Goal: Information Seeking & Learning: Learn about a topic

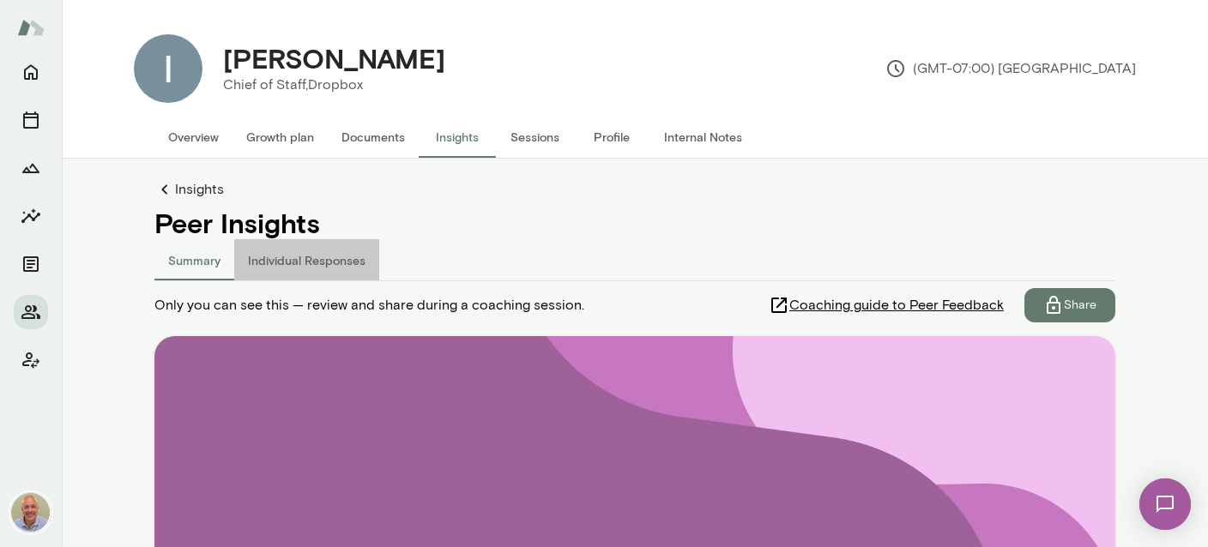
click at [321, 252] on button "Individual Responses" at bounding box center [306, 259] width 145 height 41
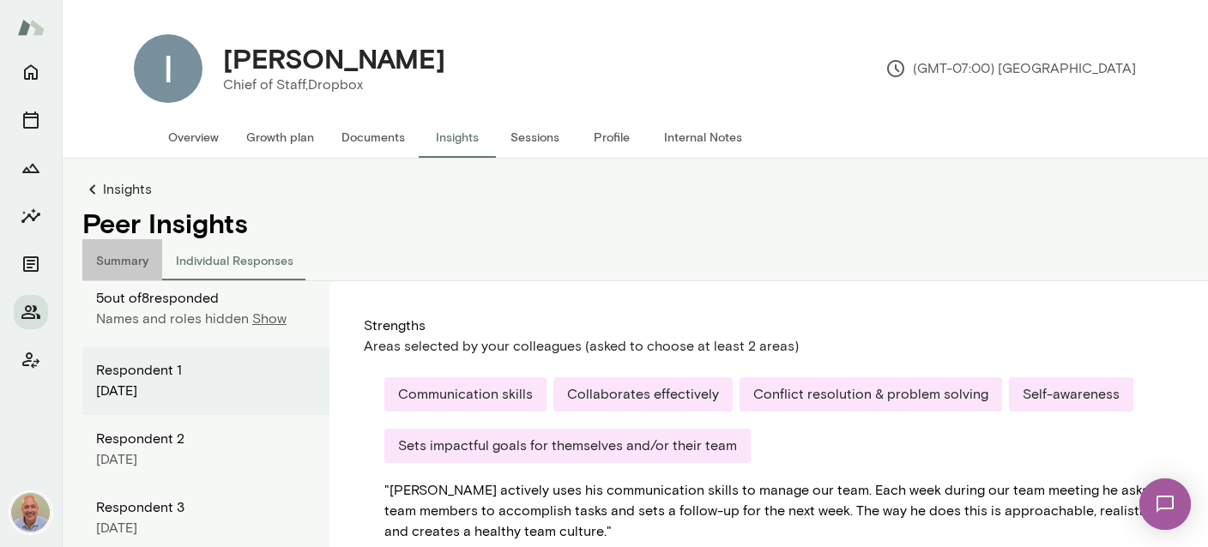
click at [124, 251] on button "Summary" at bounding box center [122, 259] width 80 height 41
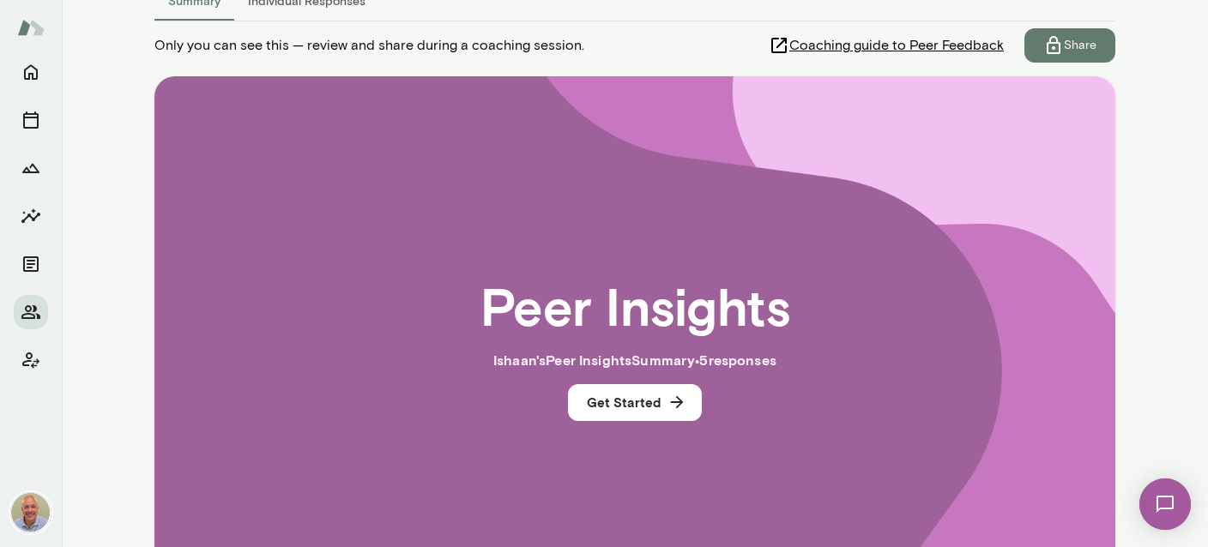
scroll to position [420, 0]
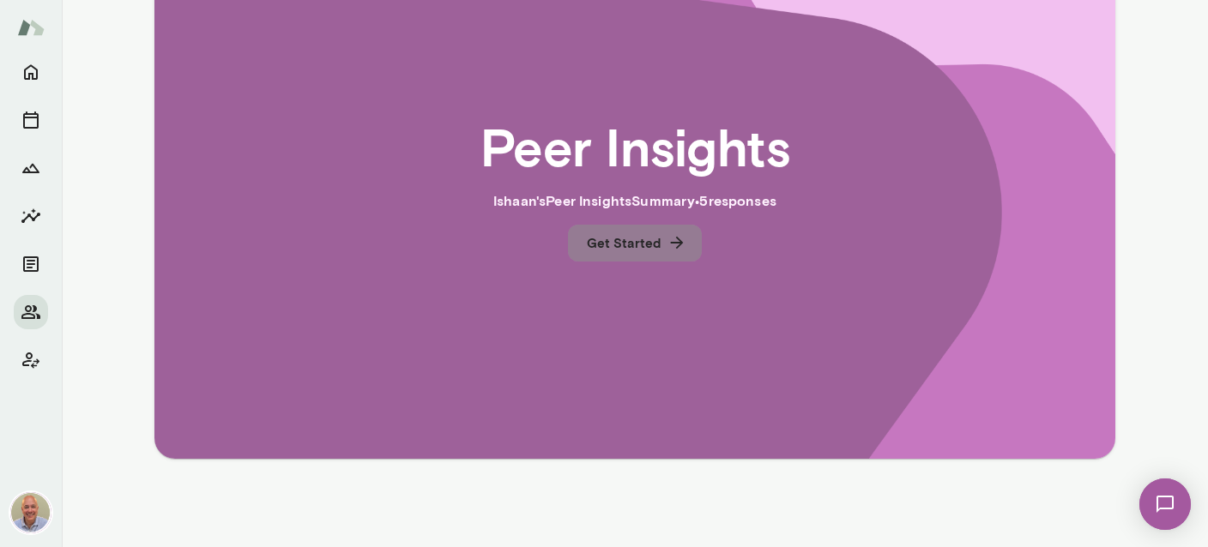
click at [673, 246] on icon "button" at bounding box center [677, 242] width 19 height 19
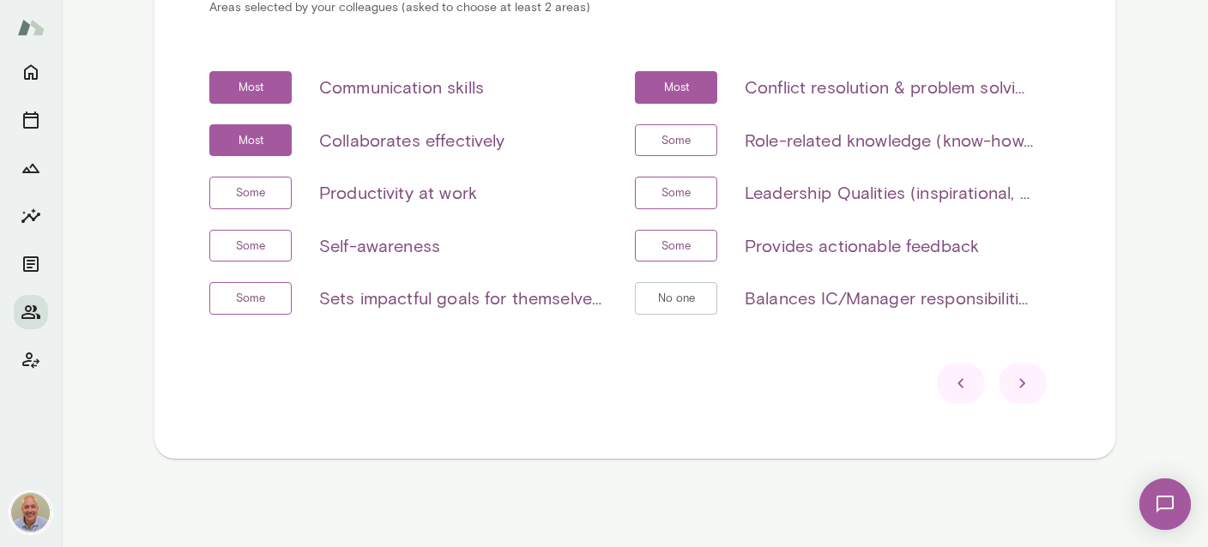
click at [1027, 394] on div at bounding box center [1023, 383] width 48 height 41
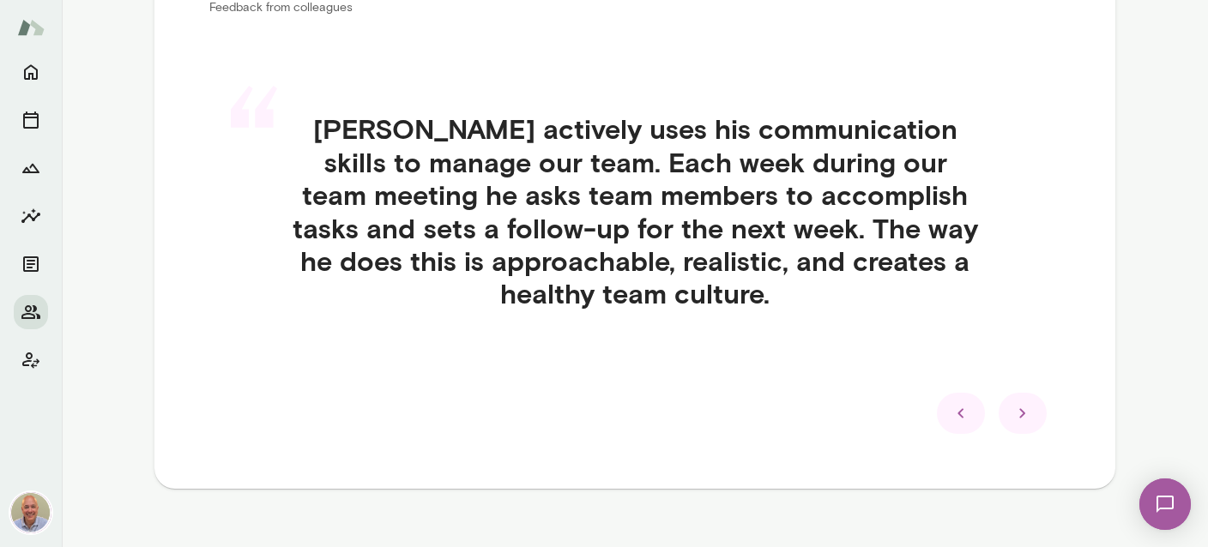
click at [1027, 394] on div at bounding box center [1023, 413] width 48 height 41
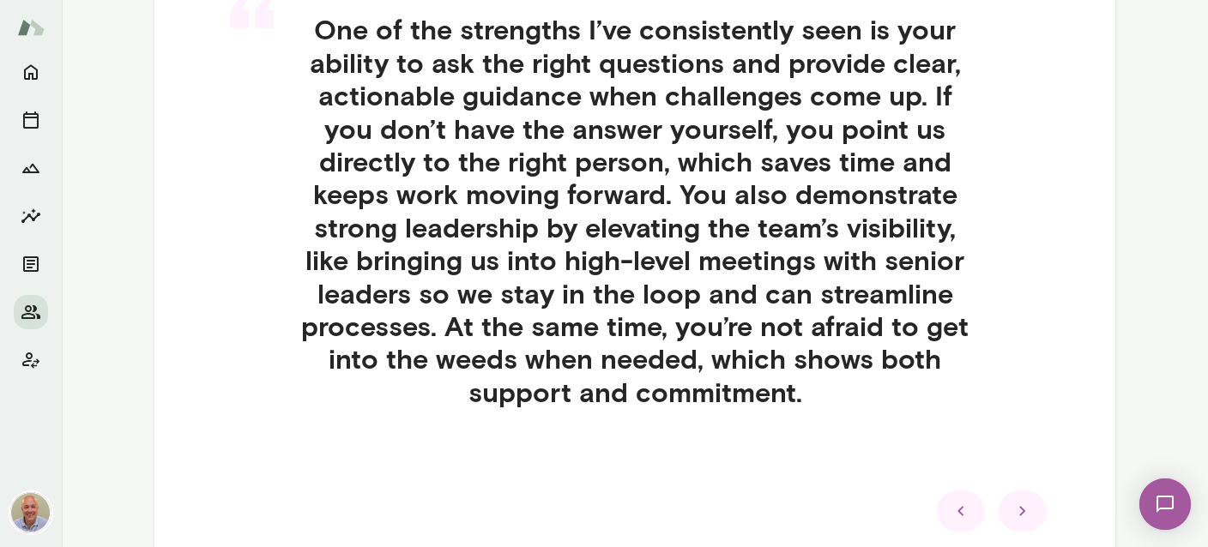
scroll to position [522, 0]
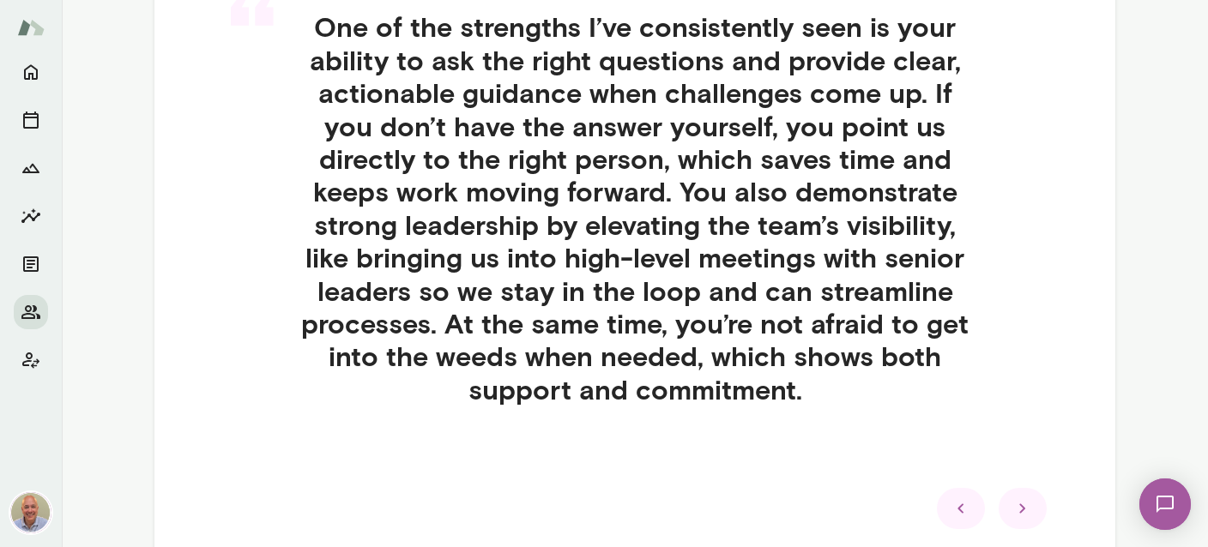
click at [1032, 501] on icon at bounding box center [1022, 509] width 21 height 21
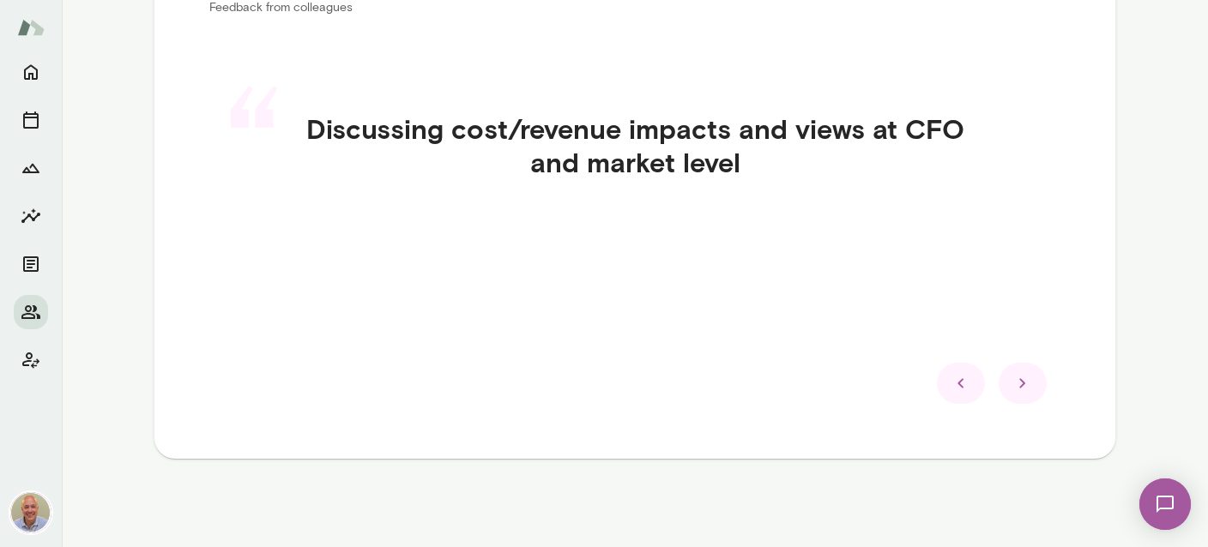
click at [1040, 389] on div at bounding box center [1023, 383] width 48 height 41
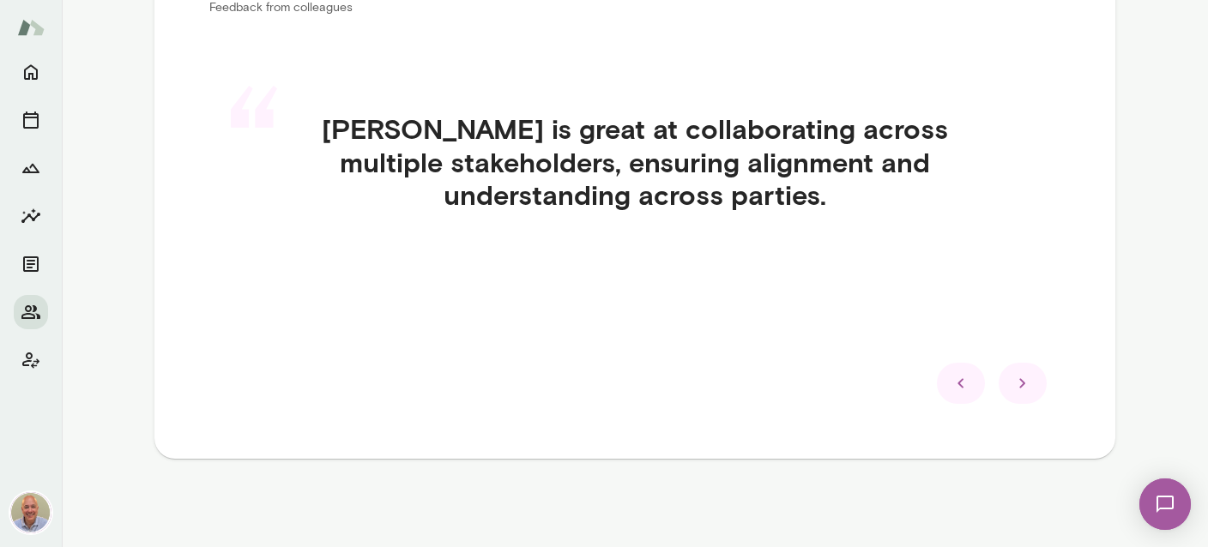
click at [1030, 379] on icon at bounding box center [1022, 383] width 21 height 21
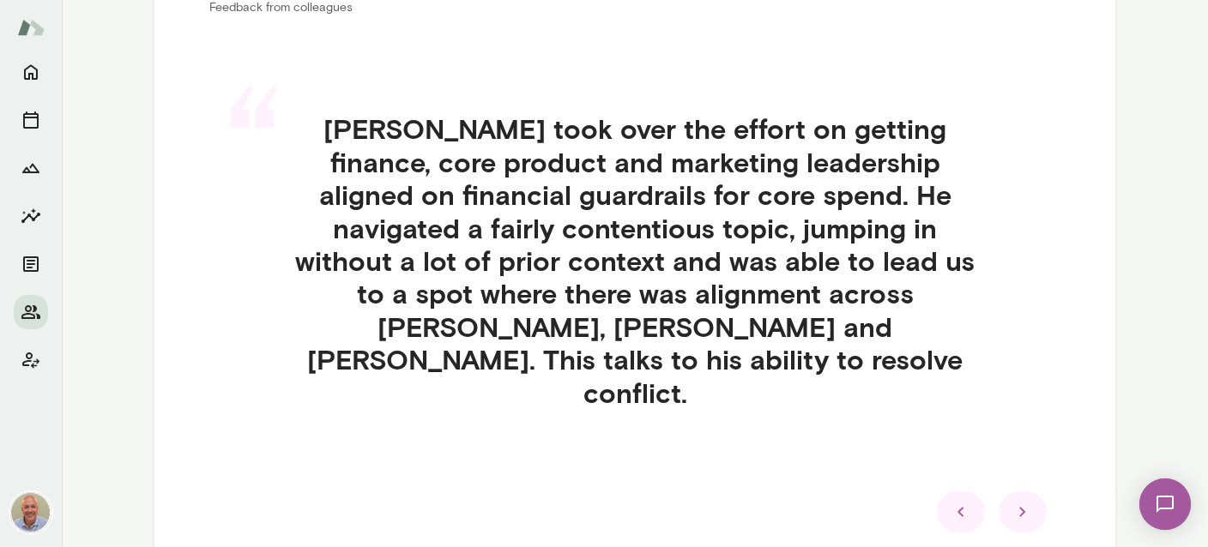
click at [1012, 492] on div at bounding box center [1023, 512] width 48 height 41
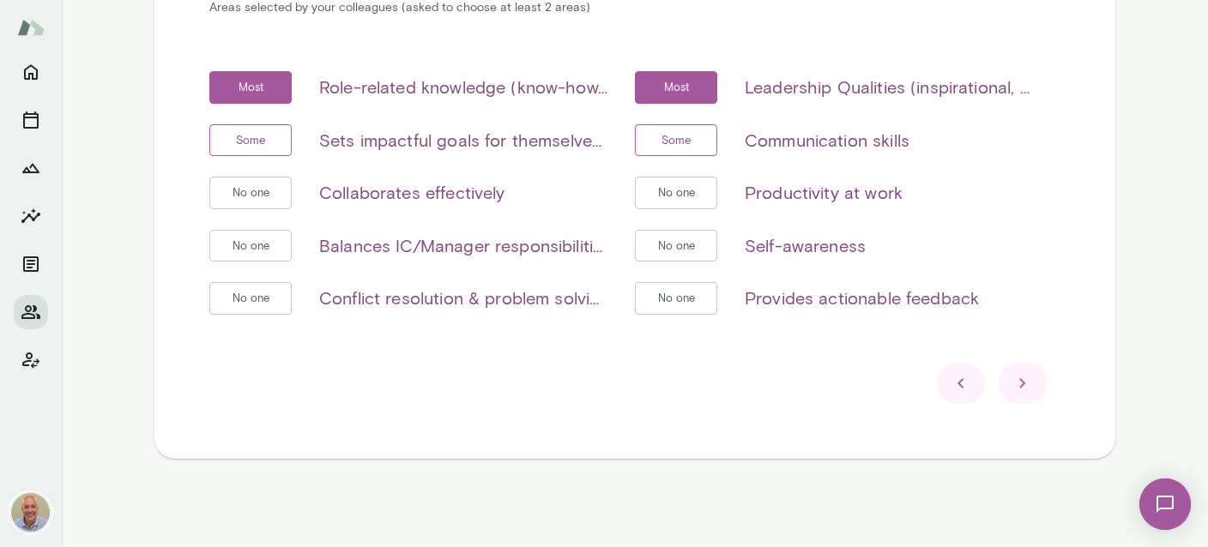
click at [1030, 400] on div at bounding box center [1023, 383] width 48 height 41
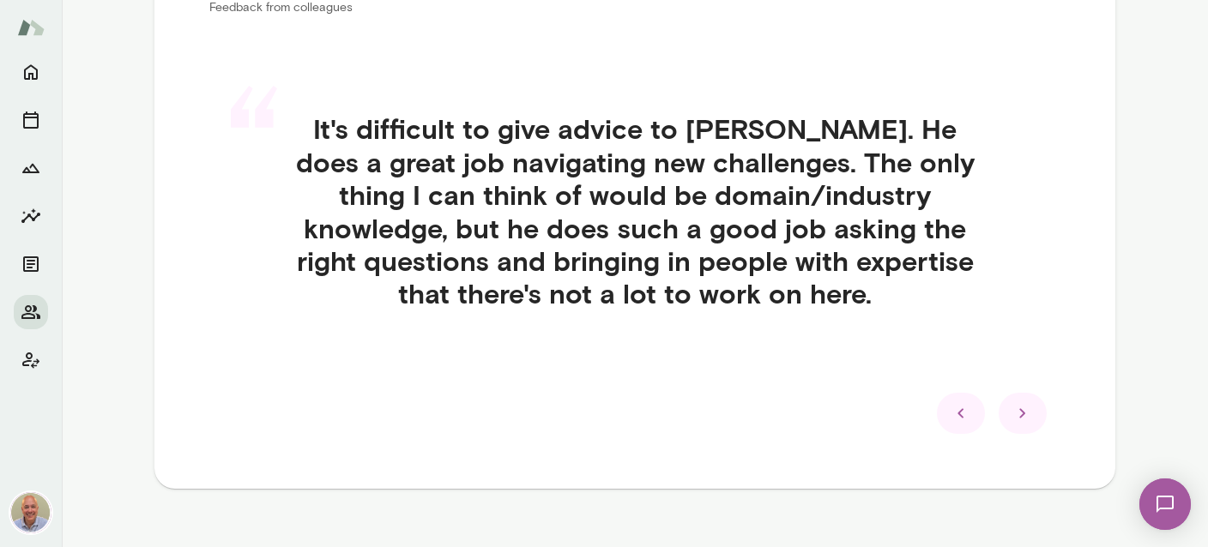
click at [1030, 400] on div at bounding box center [1023, 413] width 48 height 41
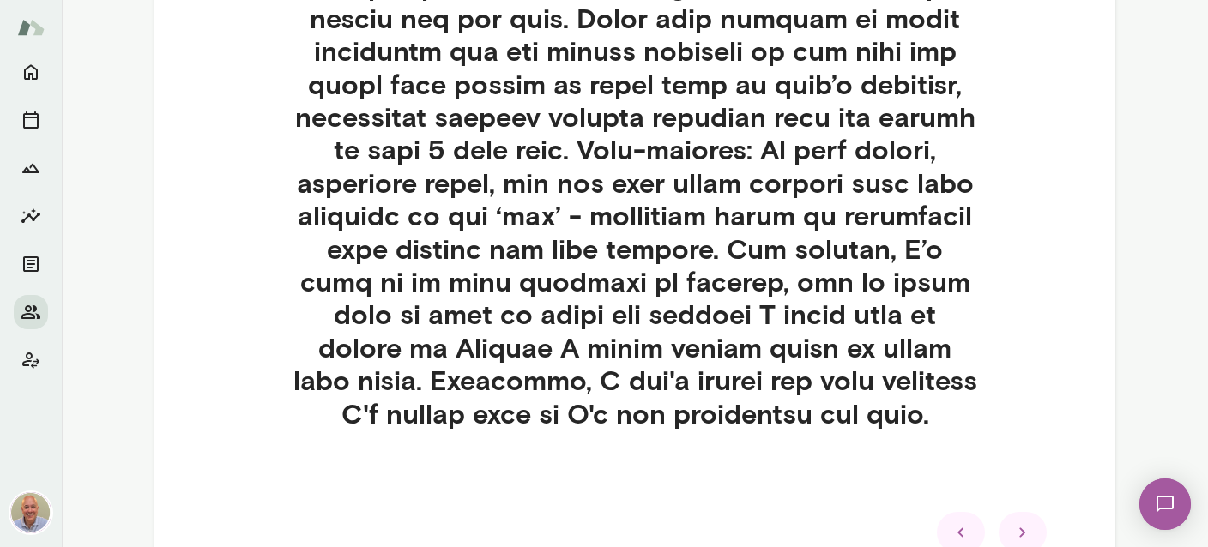
scroll to position [929, 0]
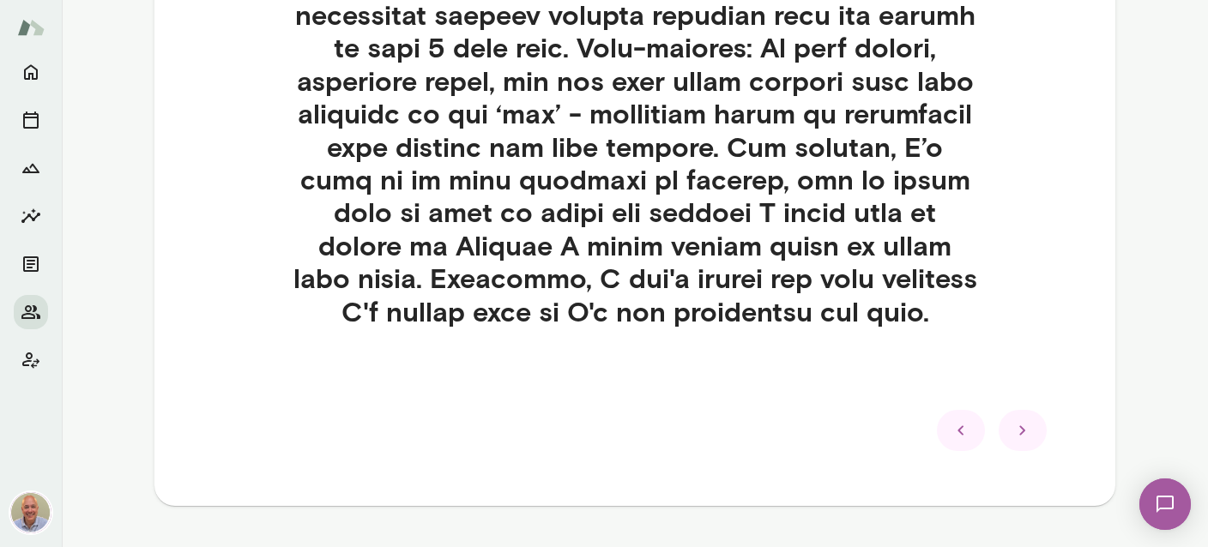
click at [1036, 432] on div at bounding box center [1023, 430] width 48 height 41
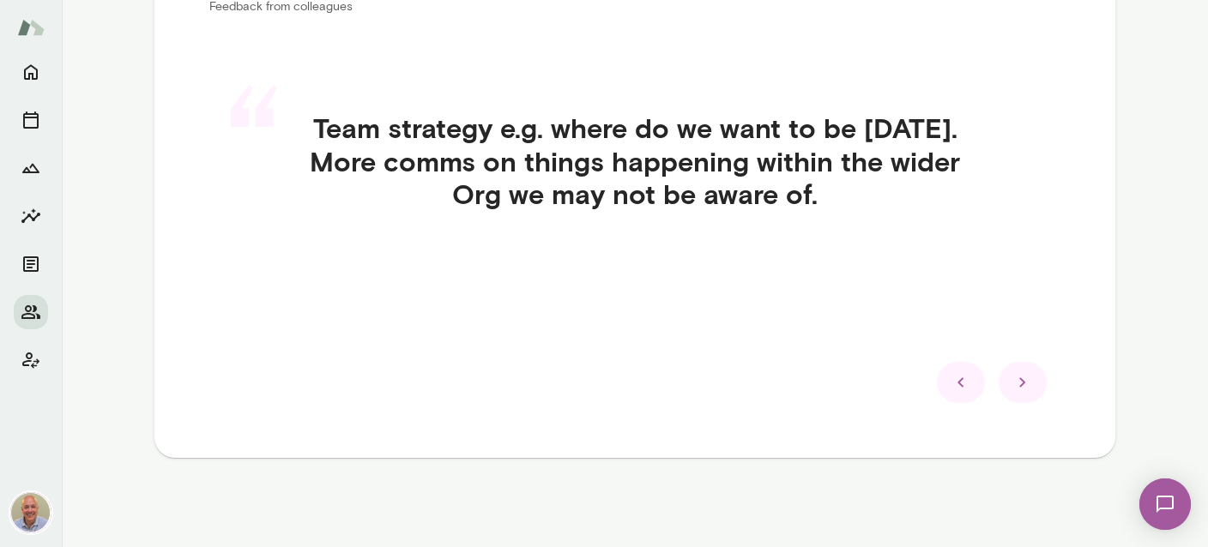
scroll to position [420, 0]
click at [1024, 384] on icon at bounding box center [1022, 383] width 21 height 21
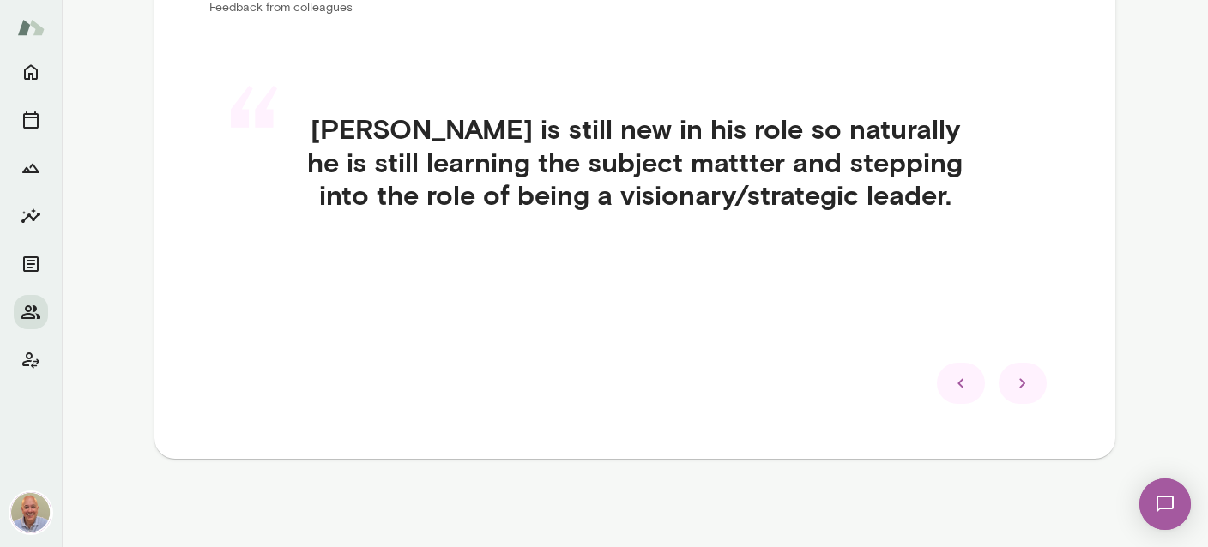
click at [1024, 384] on icon at bounding box center [1022, 383] width 21 height 21
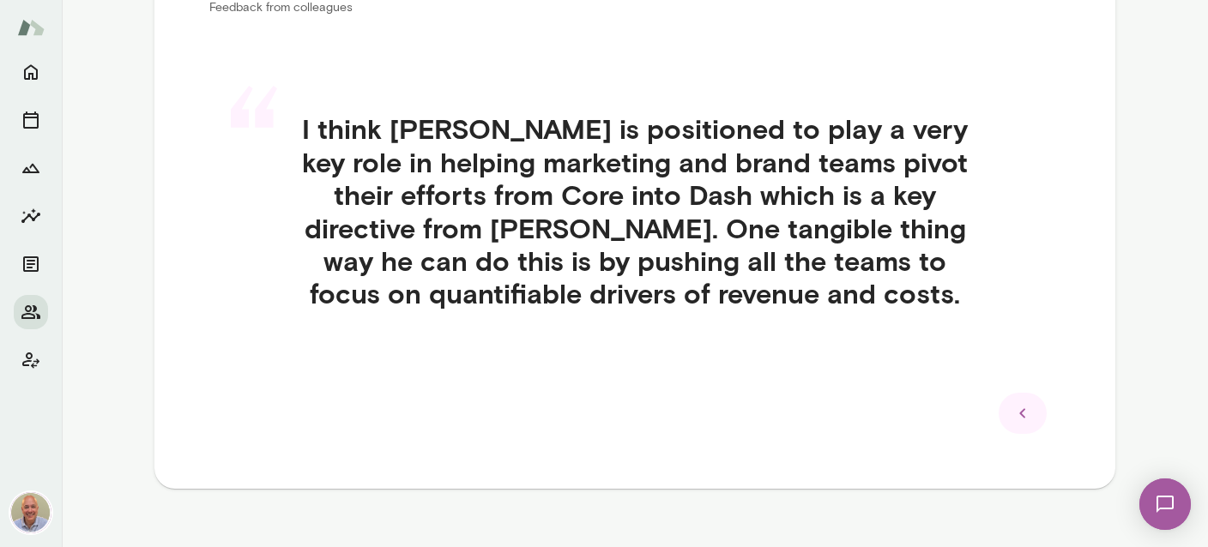
scroll to position [0, 0]
